Goal: Task Accomplishment & Management: Use online tool/utility

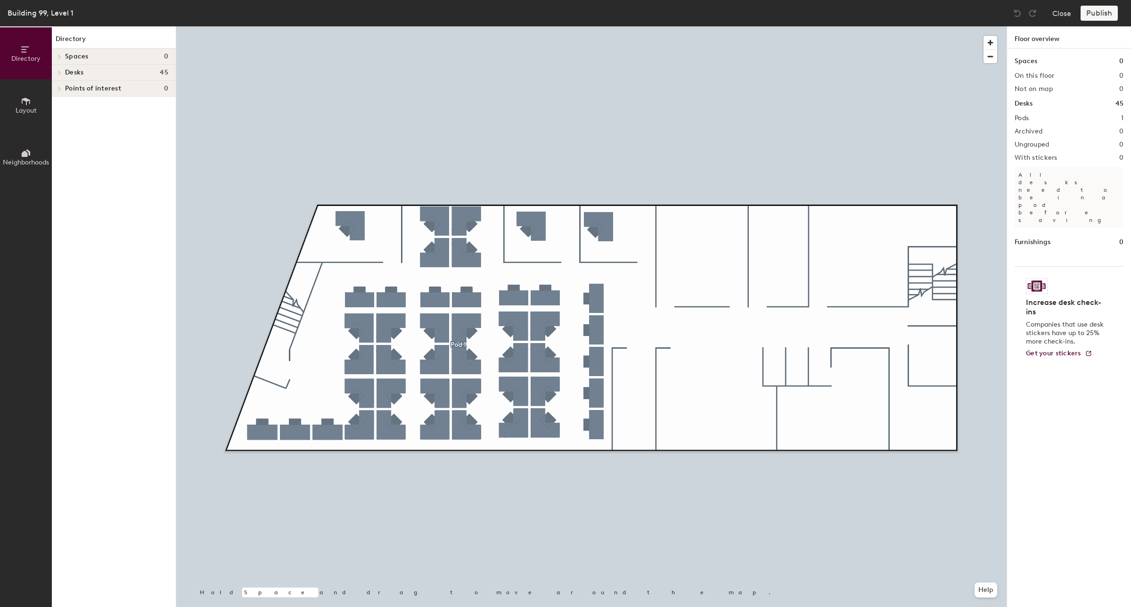
click at [57, 74] on div at bounding box center [58, 73] width 12 height 16
click at [78, 87] on span "Pod 1" at bounding box center [72, 89] width 15 height 8
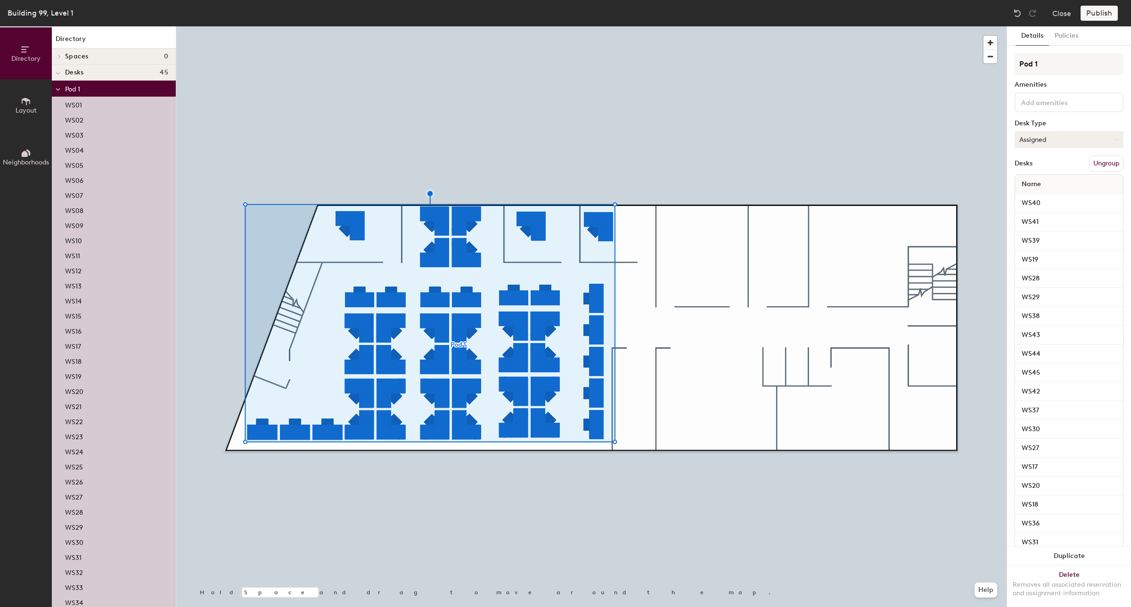
click at [1114, 139] on icon at bounding box center [1116, 140] width 4 height 4
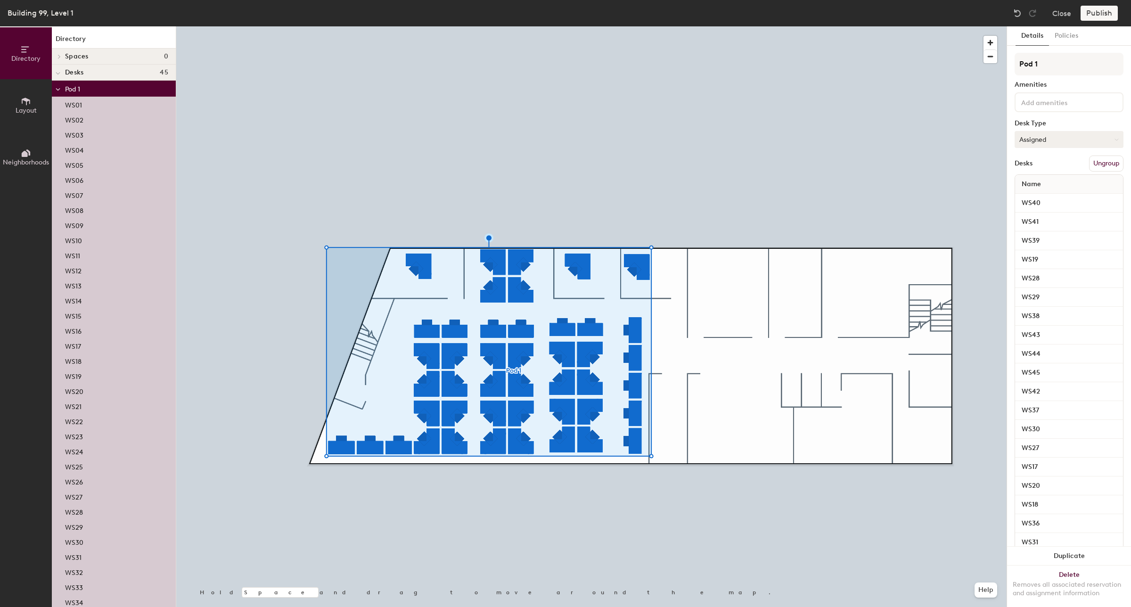
click at [1036, 137] on button "Assigned" at bounding box center [1068, 139] width 109 height 17
click at [1034, 179] on div "Hot" at bounding box center [1062, 183] width 94 height 14
click at [1096, 14] on button "Publish" at bounding box center [1098, 13] width 37 height 15
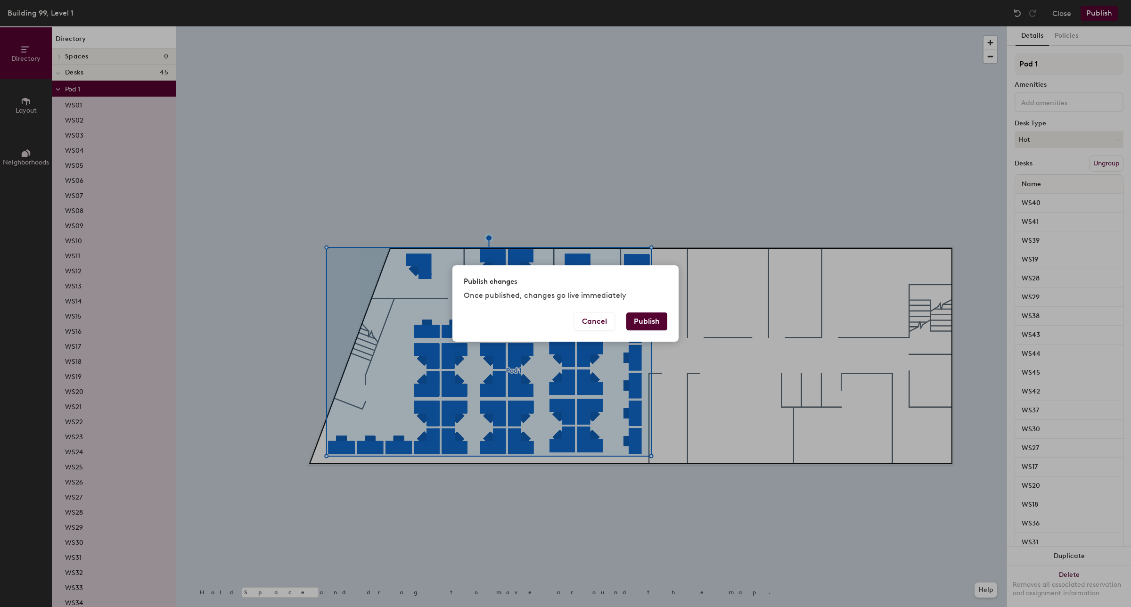
click at [646, 324] on button "Publish" at bounding box center [646, 321] width 41 height 18
